Goal: Task Accomplishment & Management: Use online tool/utility

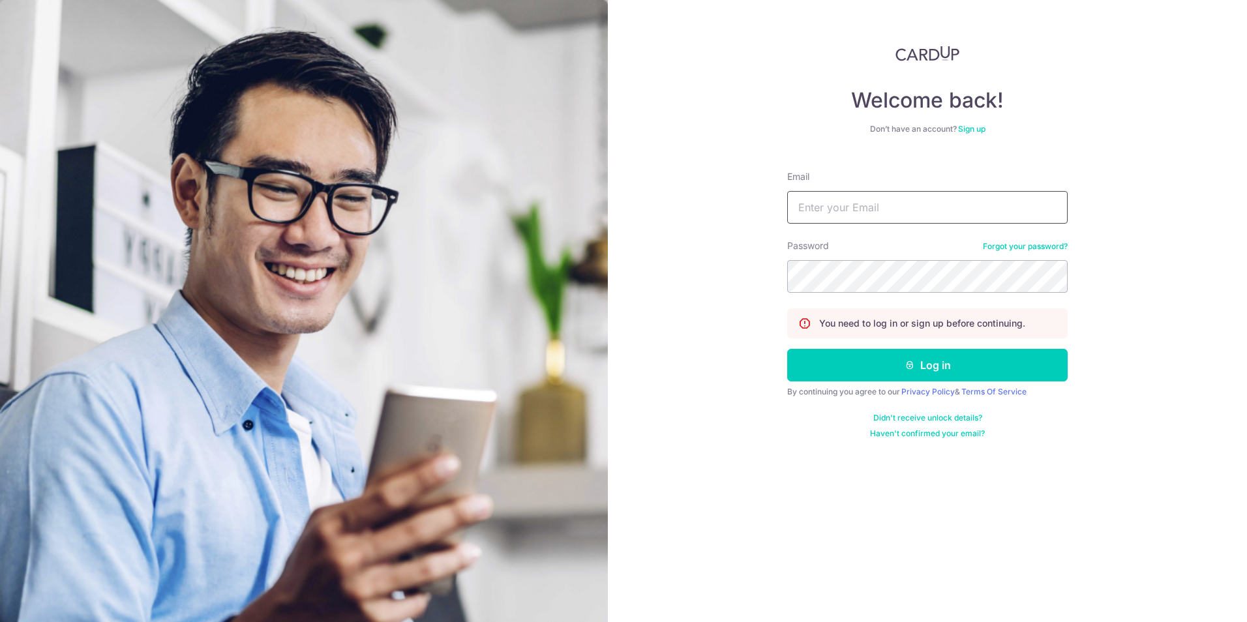
click at [900, 198] on input "Email" at bounding box center [927, 207] width 281 height 33
type input "[EMAIL_ADDRESS][DOMAIN_NAME]"
click at [787, 349] on button "Log in" at bounding box center [927, 365] width 281 height 33
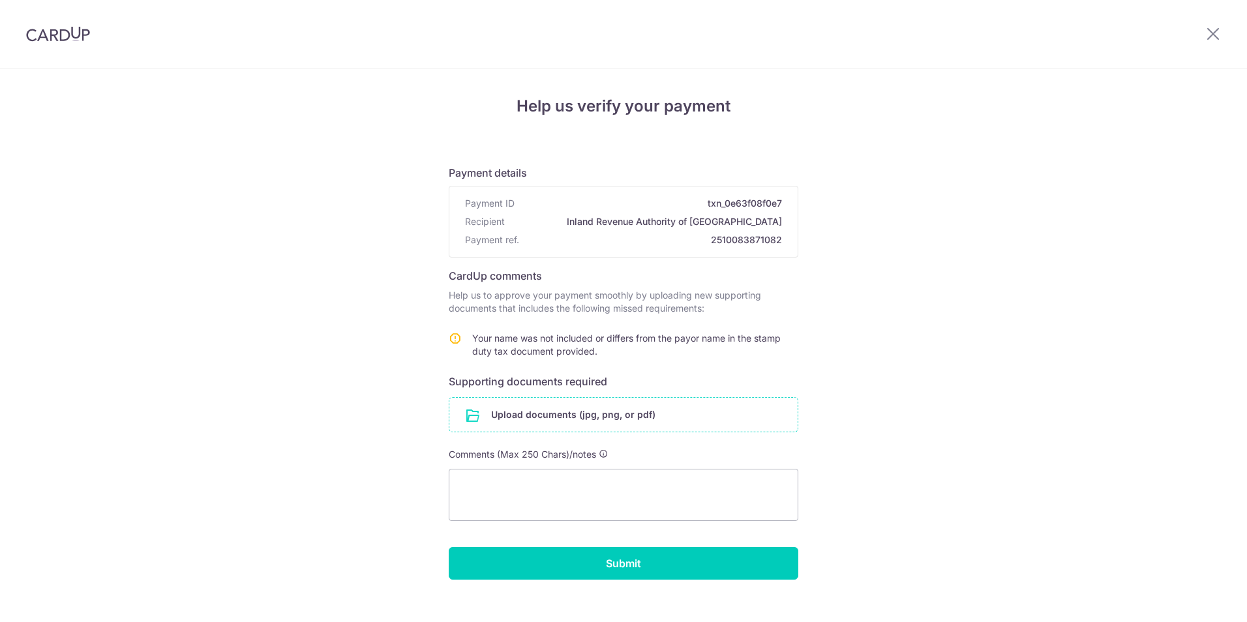
click at [556, 407] on input "file" at bounding box center [623, 415] width 348 height 34
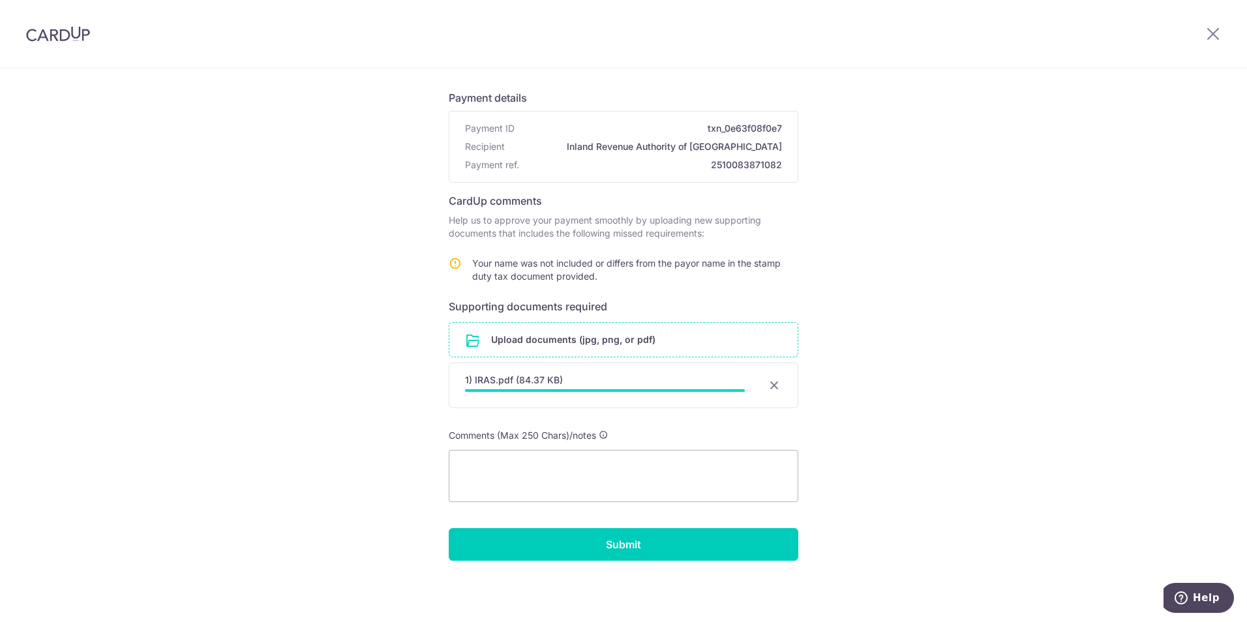
scroll to position [72, 0]
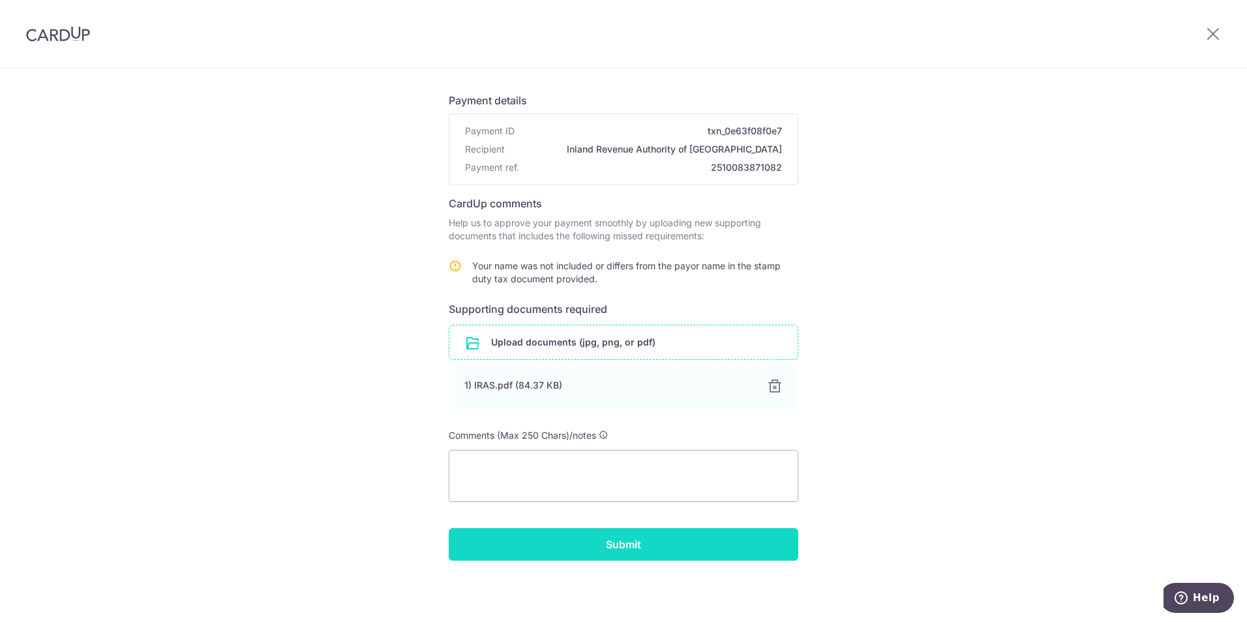
click at [596, 548] on input "Submit" at bounding box center [624, 544] width 350 height 33
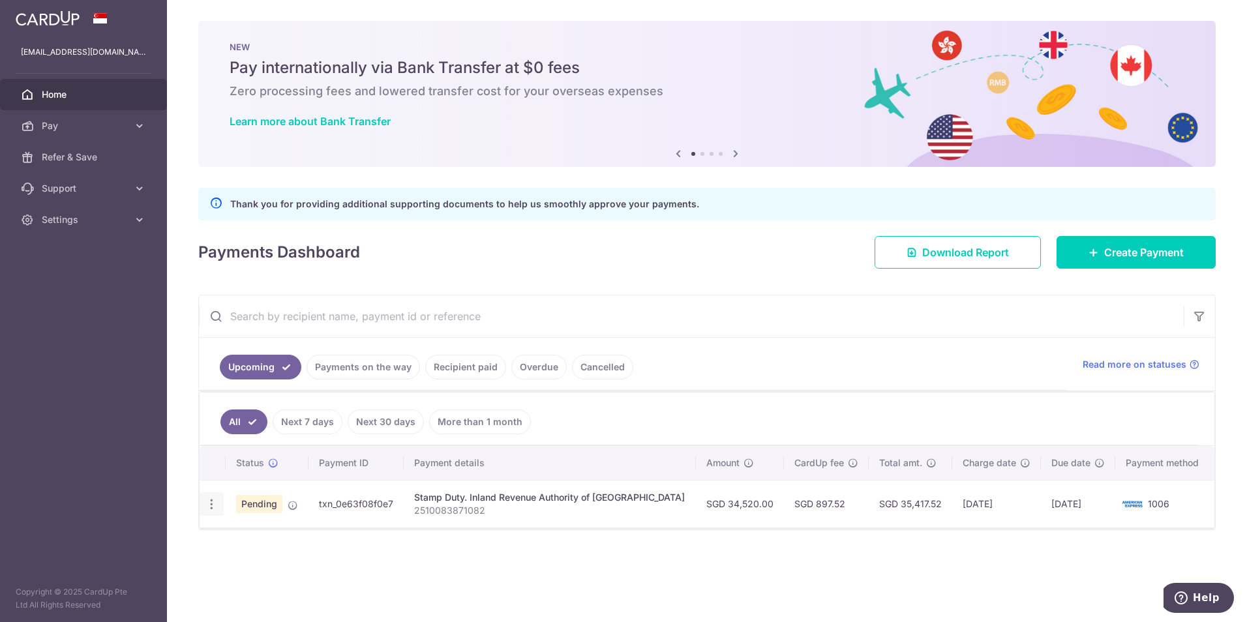
click at [215, 504] on icon "button" at bounding box center [212, 505] width 14 height 14
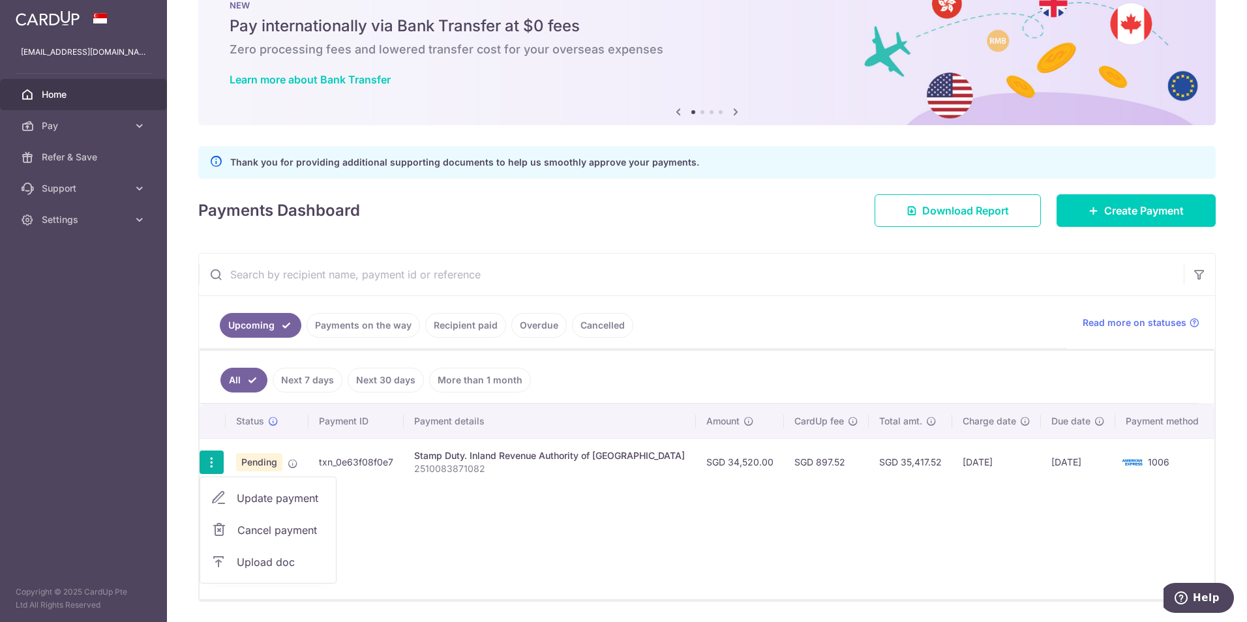
scroll to position [83, 0]
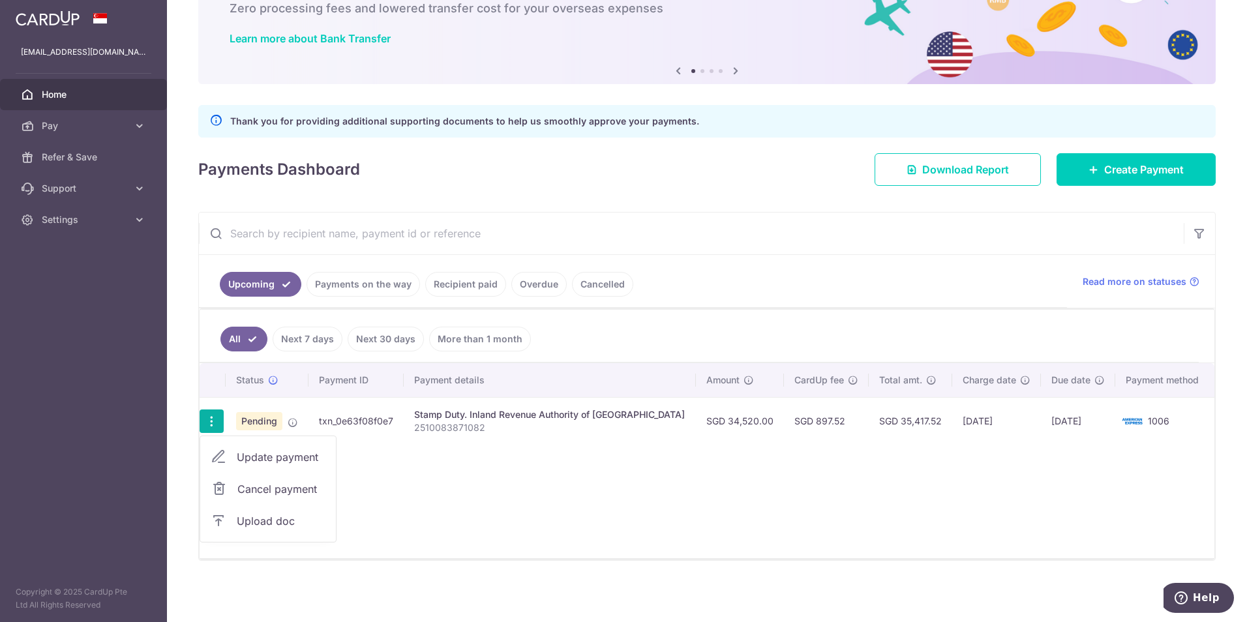
click at [510, 497] on div "Status Payment ID Payment details Amount CardUp fee Total amt. Charge date Due …" at bounding box center [707, 460] width 1015 height 195
